Goal: Task Accomplishment & Management: Complete application form

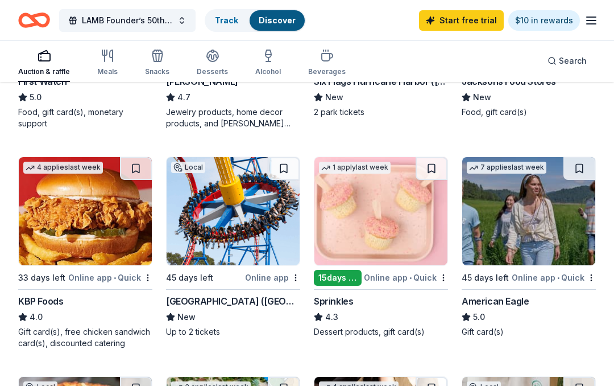
scroll to position [515, 0]
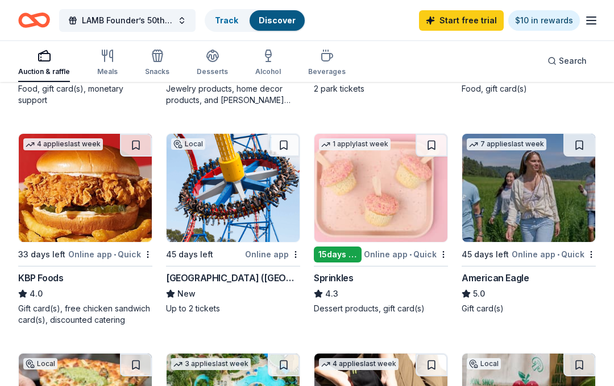
click at [369, 197] on img at bounding box center [380, 188] width 133 height 108
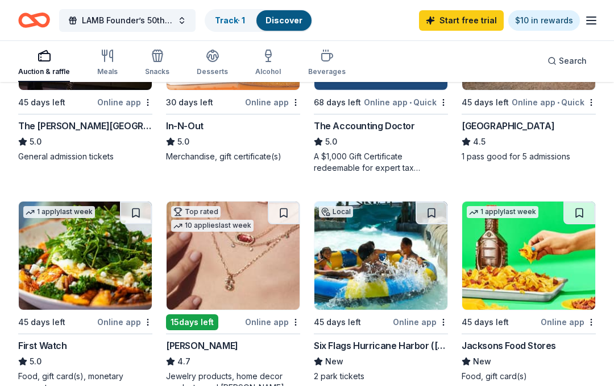
scroll to position [227, 0]
click at [288, 209] on button at bounding box center [284, 213] width 32 height 23
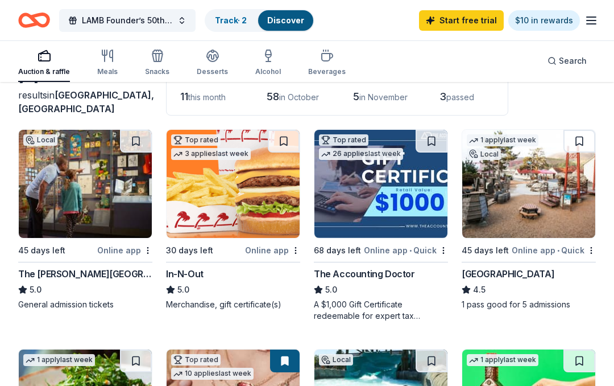
scroll to position [0, 0]
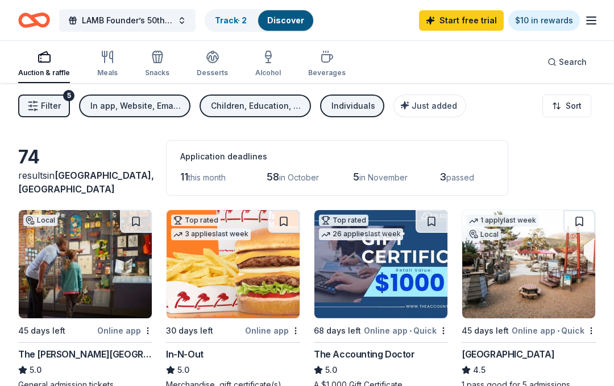
click at [227, 267] on img at bounding box center [233, 264] width 133 height 108
click at [280, 221] on button at bounding box center [284, 221] width 32 height 23
click at [223, 283] on img at bounding box center [233, 264] width 133 height 108
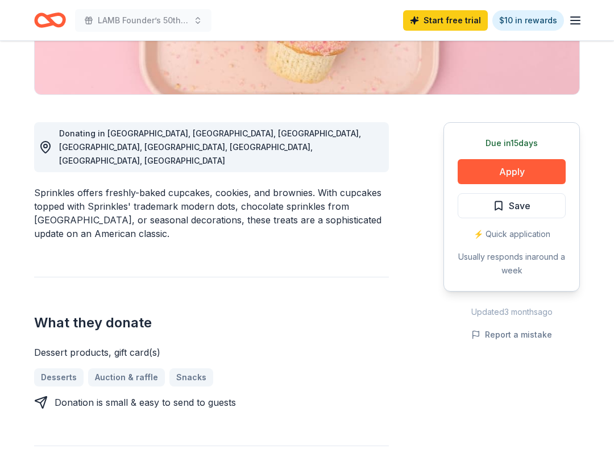
scroll to position [247, 0]
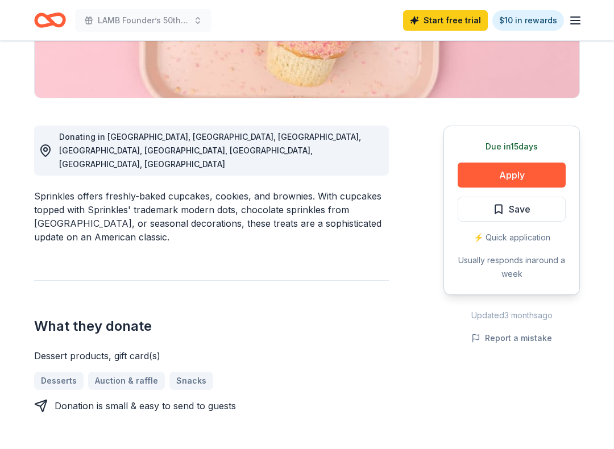
click at [489, 172] on button "Apply" at bounding box center [512, 175] width 108 height 25
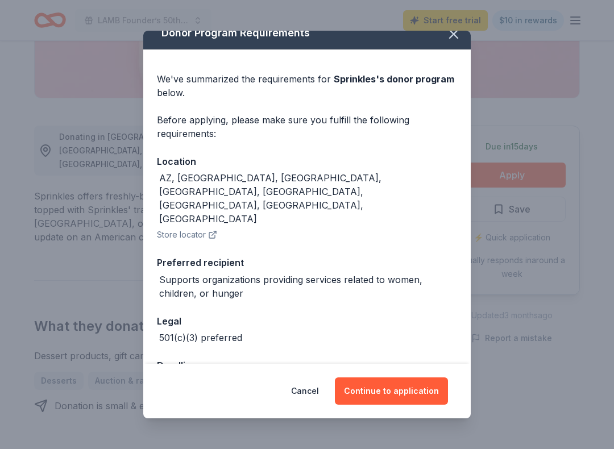
scroll to position [13, 0]
click at [370, 382] on button "Continue to application" at bounding box center [391, 391] width 113 height 27
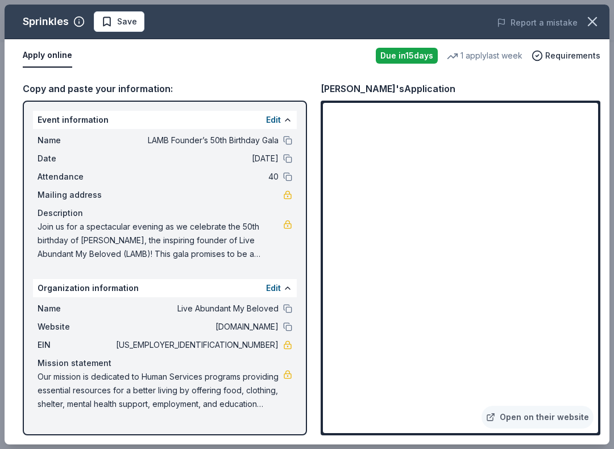
click at [276, 115] on button "Edit" at bounding box center [273, 120] width 15 height 14
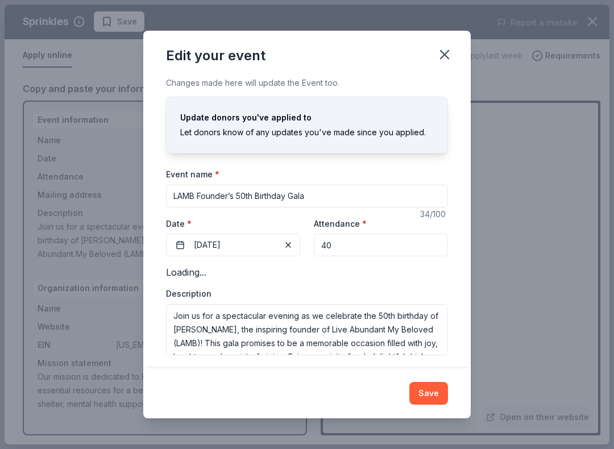
click at [276, 115] on div "Update donors you've applied to" at bounding box center [307, 118] width 254 height 14
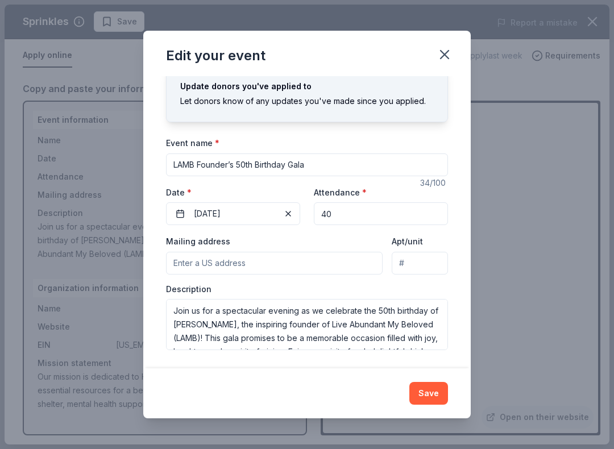
scroll to position [32, 0]
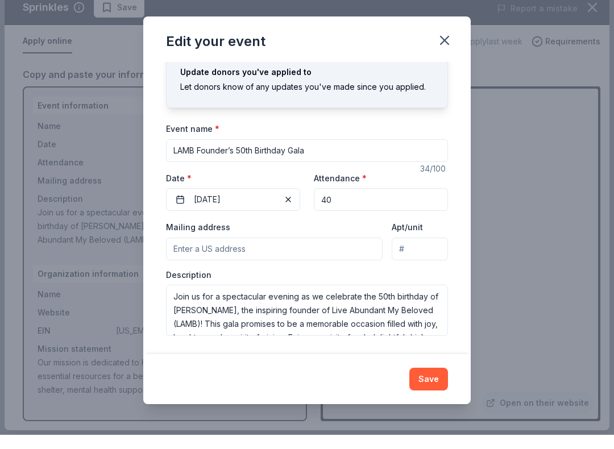
click at [214, 252] on input "Mailing address" at bounding box center [274, 263] width 217 height 23
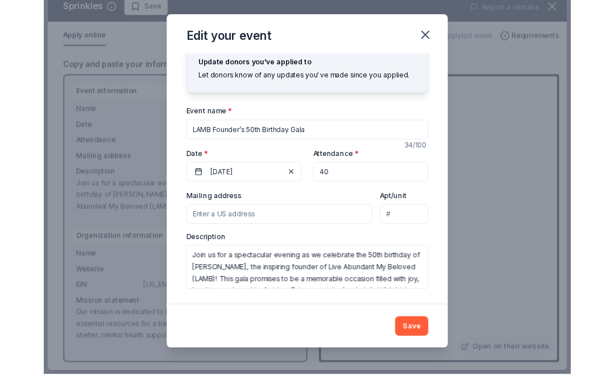
scroll to position [402, 0]
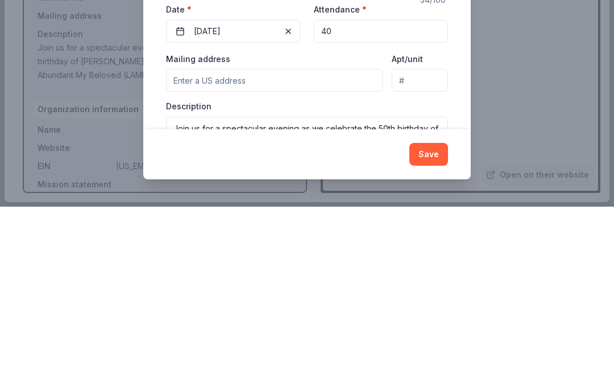
type input "4160 Suisun Valley Rd"
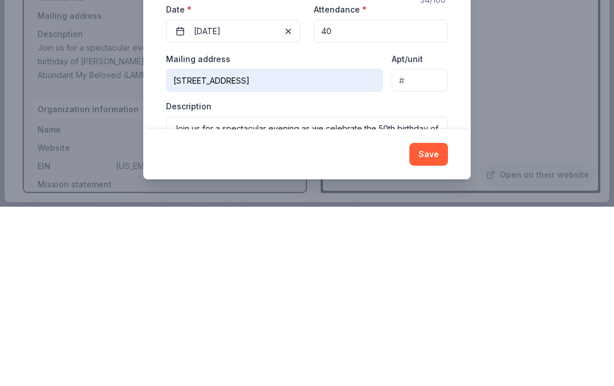
scroll to position [581, 0]
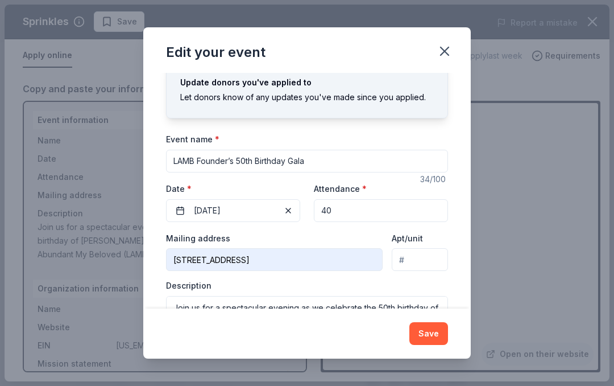
click at [409, 258] on input "Apt/unit" at bounding box center [420, 259] width 56 height 23
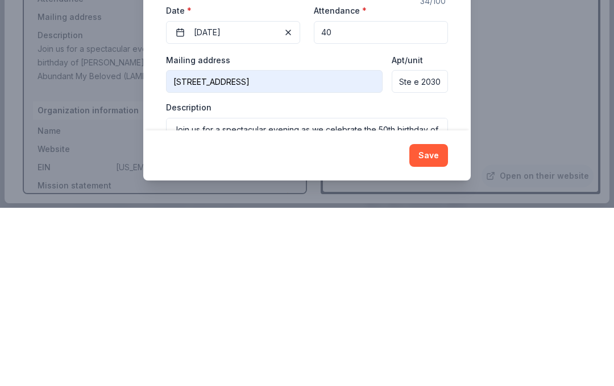
scroll to position [759, 0]
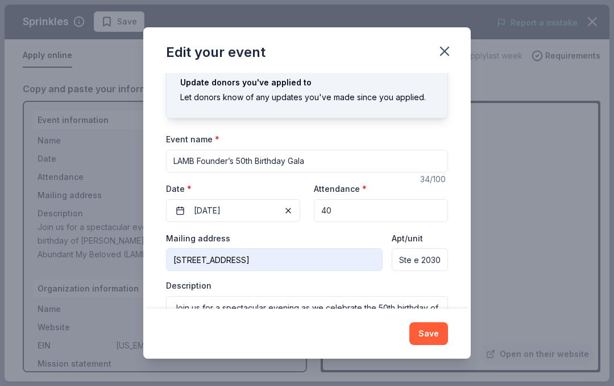
type input "Ste e 2030"
click at [189, 308] on textarea "Join us for a spectacular evening as we celebrate the 50th birthday of Tamisha …" at bounding box center [307, 321] width 282 height 51
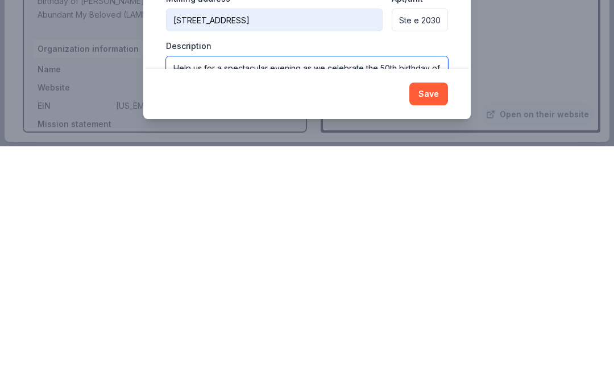
click at [301, 296] on textarea "Help us for a spectacular evening as we celebrate the 50th birthday of Tamisha …" at bounding box center [307, 321] width 282 height 51
type textarea "Help us as we celebrate the 50th birthday of Tamisha Williams, the inspiring fo…"
click at [426, 322] on button "Save" at bounding box center [428, 333] width 39 height 23
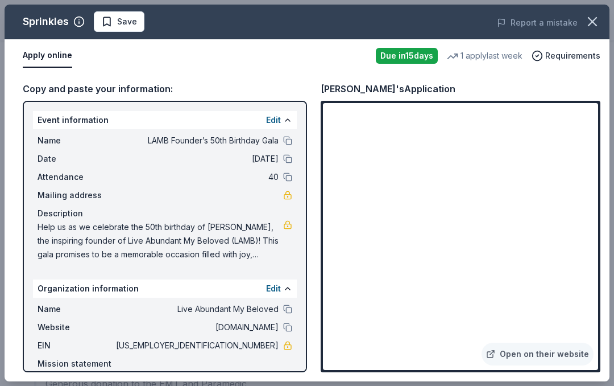
click at [276, 114] on button "Edit" at bounding box center [273, 120] width 15 height 14
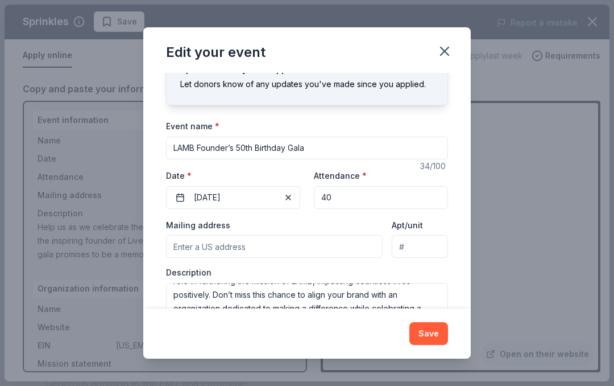
scroll to position [123, 0]
click at [444, 47] on icon "button" at bounding box center [445, 51] width 16 height 16
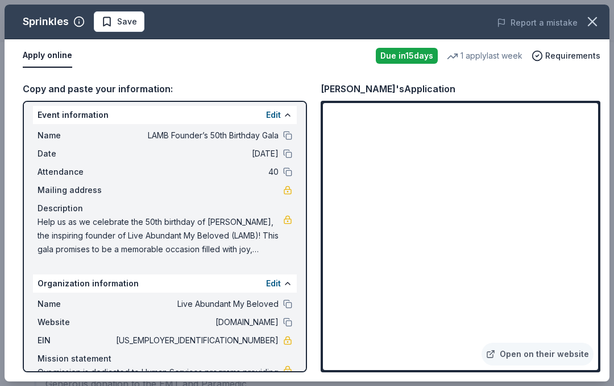
scroll to position [5, 0]
click at [67, 234] on span "Help us as we celebrate the 50th birthday of Tamisha Williams, the inspiring fo…" at bounding box center [161, 236] width 246 height 41
click at [266, 104] on div "Event information Edit Name LAMB Founder’s 50th Birthday Gala Date 11/22/25 Att…" at bounding box center [165, 236] width 284 height 271
click at [273, 111] on button "Edit" at bounding box center [273, 116] width 15 height 14
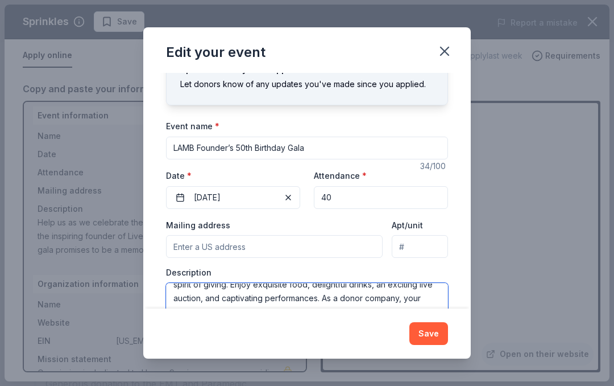
scroll to position [123, 0]
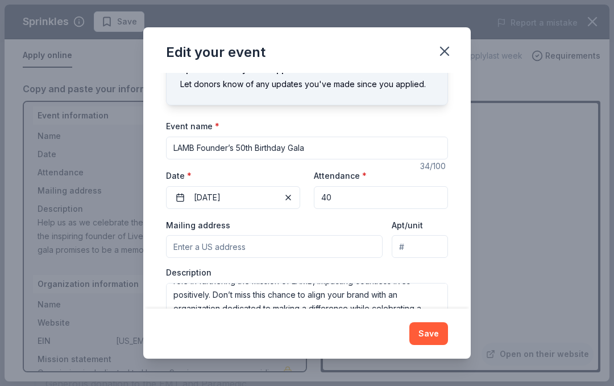
click at [452, 44] on button "button" at bounding box center [444, 51] width 25 height 25
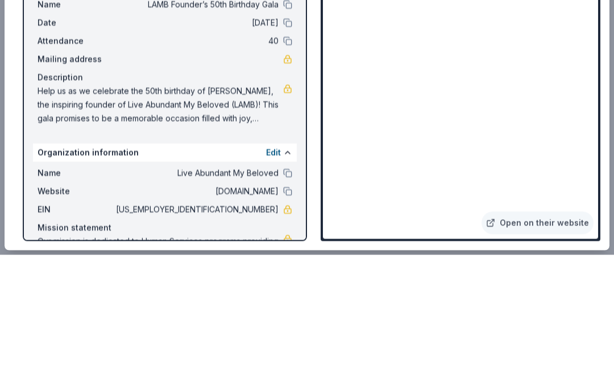
scroll to position [1478, 0]
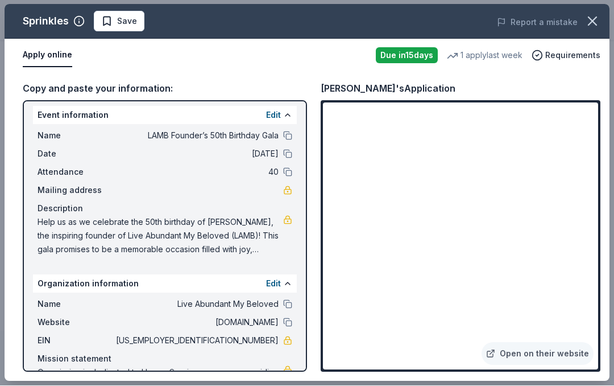
click at [104, 19] on span "Save" at bounding box center [119, 22] width 36 height 14
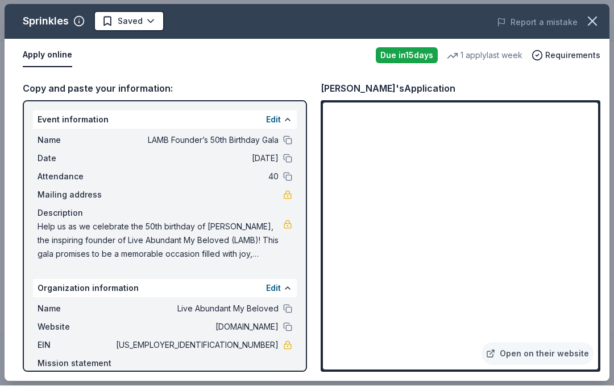
scroll to position [0, 0]
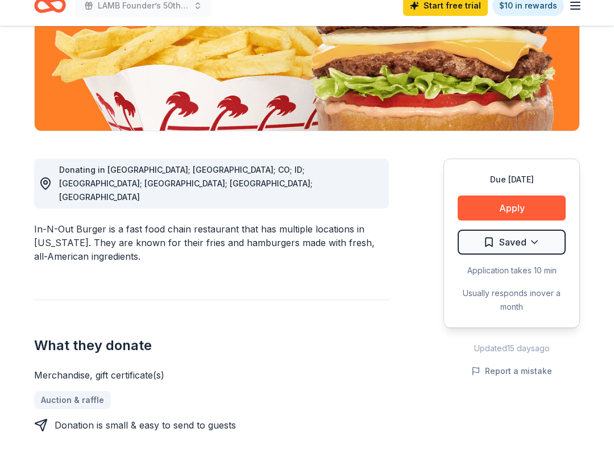
scroll to position [200, 0]
click at [485, 210] on button "Apply" at bounding box center [512, 222] width 108 height 25
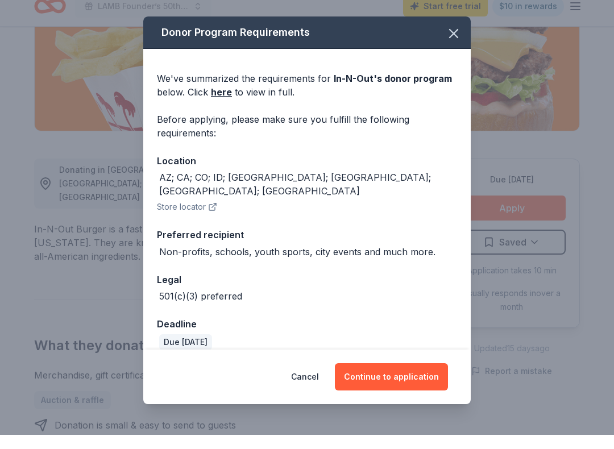
click at [411, 378] on button "Continue to application" at bounding box center [391, 391] width 113 height 27
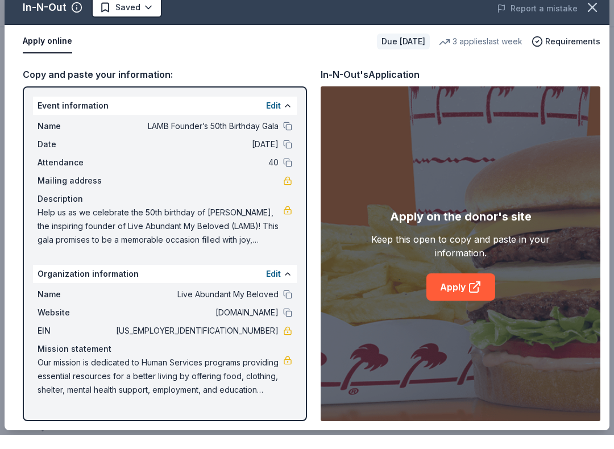
click at [449, 288] on link "Apply" at bounding box center [460, 301] width 69 height 27
